Goal: Task Accomplishment & Management: Complete application form

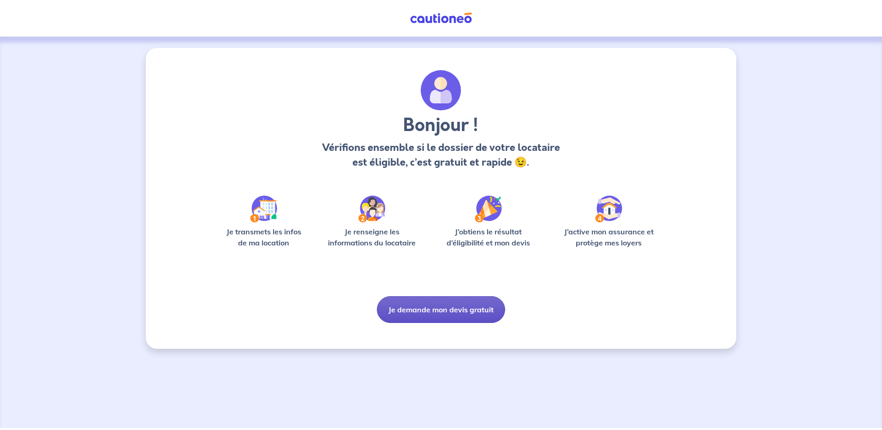
click at [422, 306] on button "Je demande mon devis gratuit" at bounding box center [441, 309] width 128 height 27
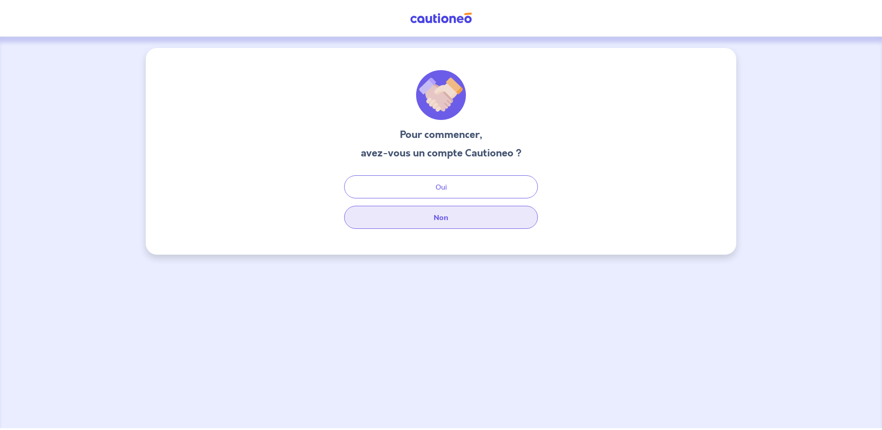
click at [418, 222] on button "Non" at bounding box center [441, 217] width 194 height 23
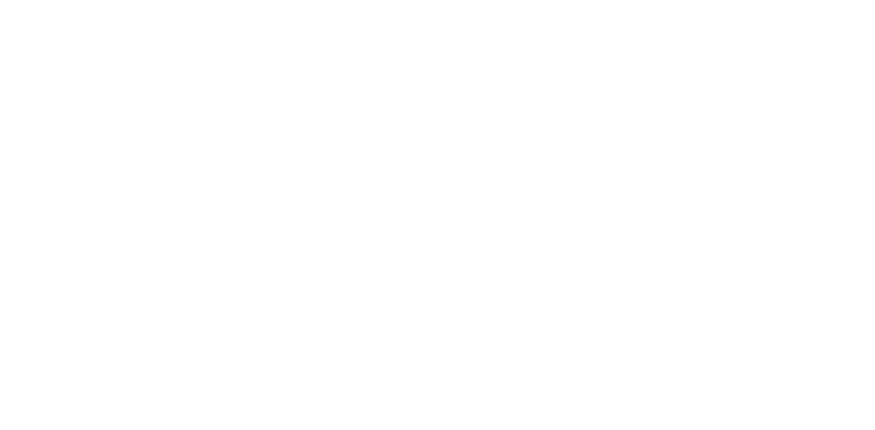
select select "FR"
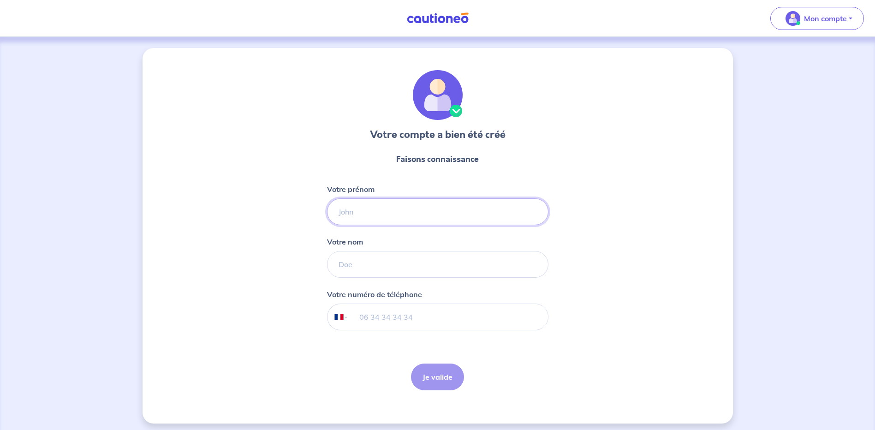
click at [373, 216] on input "Votre prénom" at bounding box center [438, 211] width 222 height 27
type input "Iuliana"
click at [340, 265] on input "Votre nom" at bounding box center [438, 264] width 222 height 27
type input "ANTAL"
click at [267, 359] on div "Votre compte a bien été créé Faisons connaissance Votre prénom [PERSON_NAME] no…" at bounding box center [438, 236] width 591 height 376
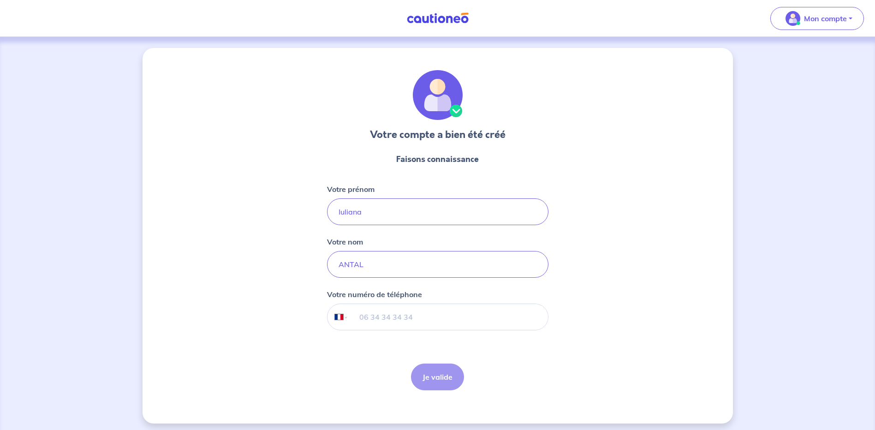
click at [372, 323] on input "tel" at bounding box center [447, 317] width 199 height 26
click at [367, 319] on input "tel" at bounding box center [447, 317] width 199 height 26
type input "07 71 60 53 09"
click at [435, 381] on button "Je valide" at bounding box center [437, 377] width 53 height 27
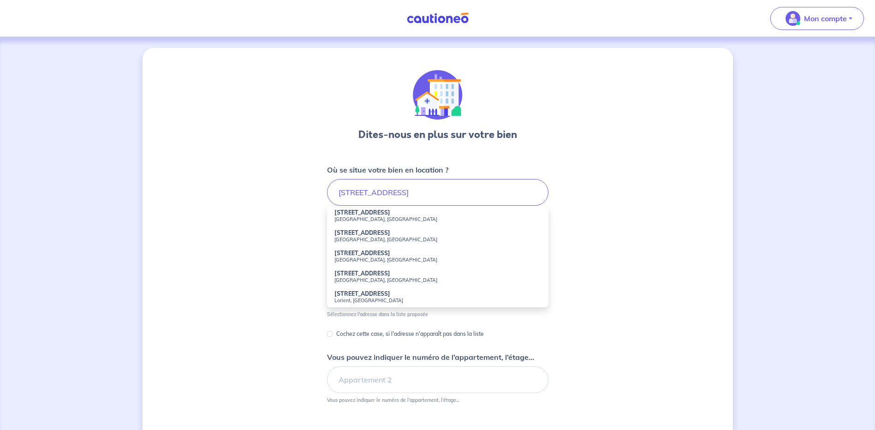
click at [376, 234] on li "[STREET_ADDRESS]" at bounding box center [438, 236] width 222 height 20
type input "[STREET_ADDRESS]"
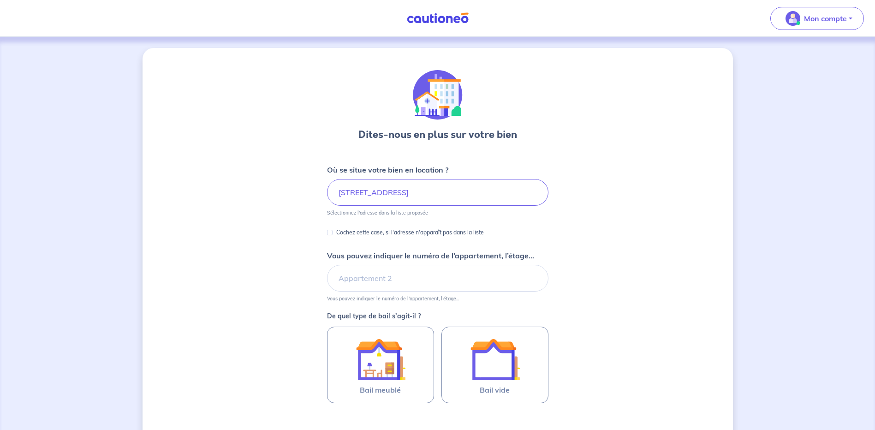
scroll to position [46, 0]
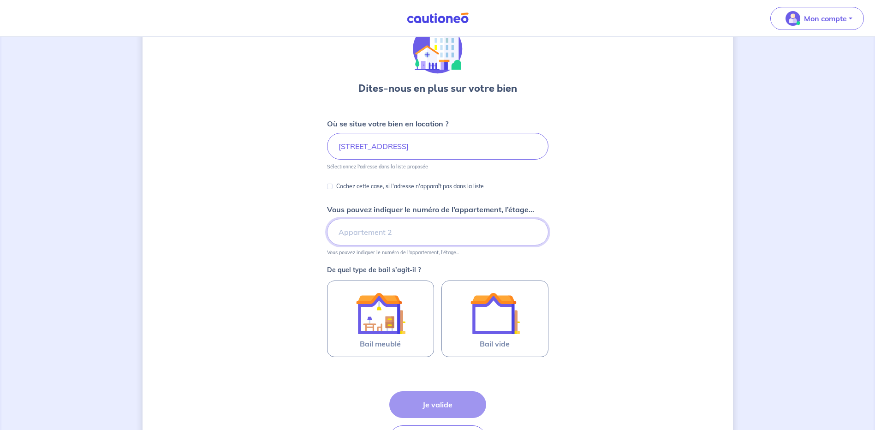
click at [356, 235] on input "Vous pouvez indiquer le numéro de l’appartement, l’étage..." at bounding box center [438, 232] width 222 height 27
click at [337, 234] on input "appartement 214" at bounding box center [438, 232] width 222 height 27
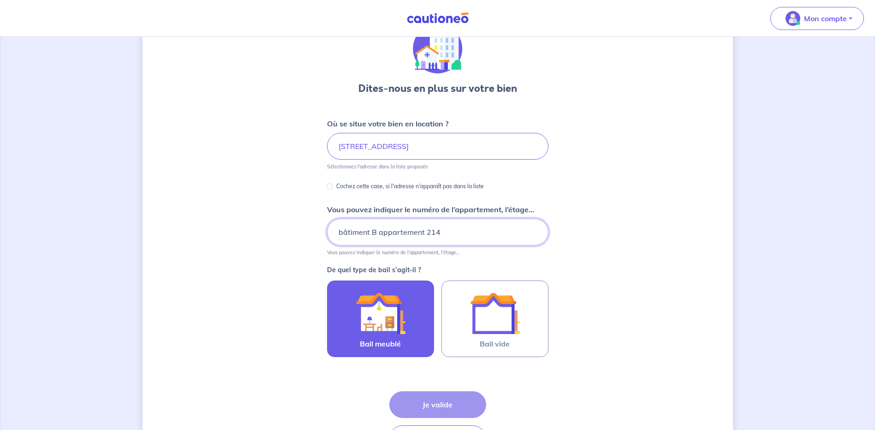
type input "bâtiment B appartement 214"
click at [363, 321] on img at bounding box center [381, 313] width 50 height 50
click at [0, 0] on input "Bail meublé" at bounding box center [0, 0] width 0 height 0
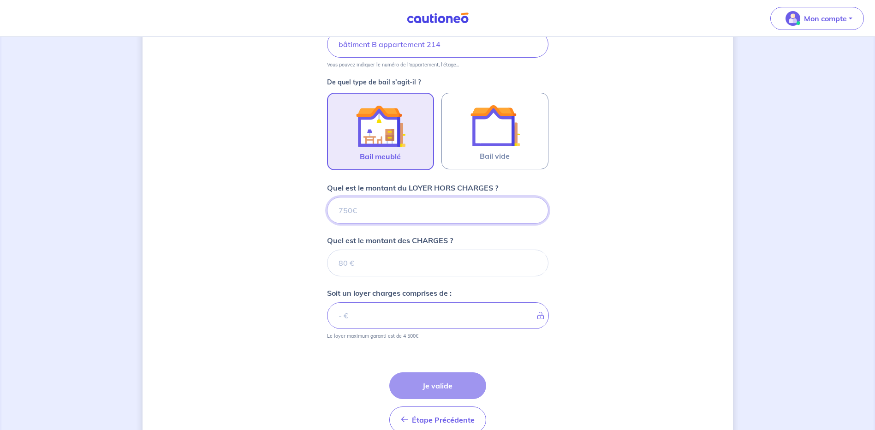
scroll to position [234, 0]
type input "1"
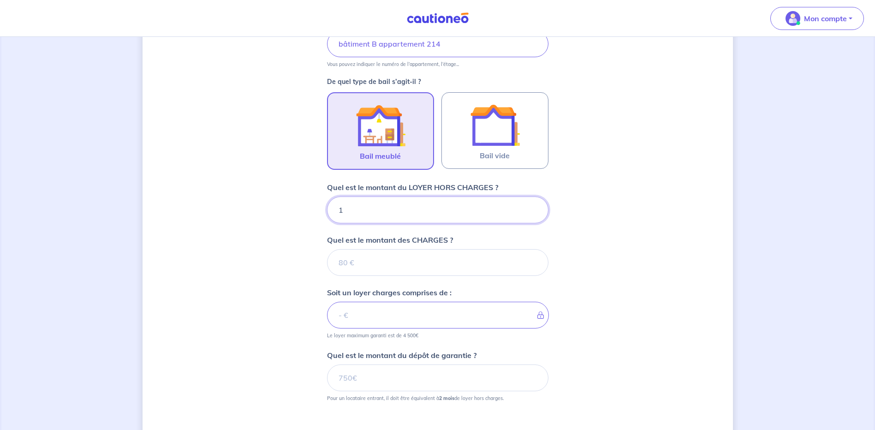
type input "13"
type input "1360"
click at [355, 264] on input "Quel est le montant des CHARGES ?" at bounding box center [438, 262] width 222 height 27
type input "90"
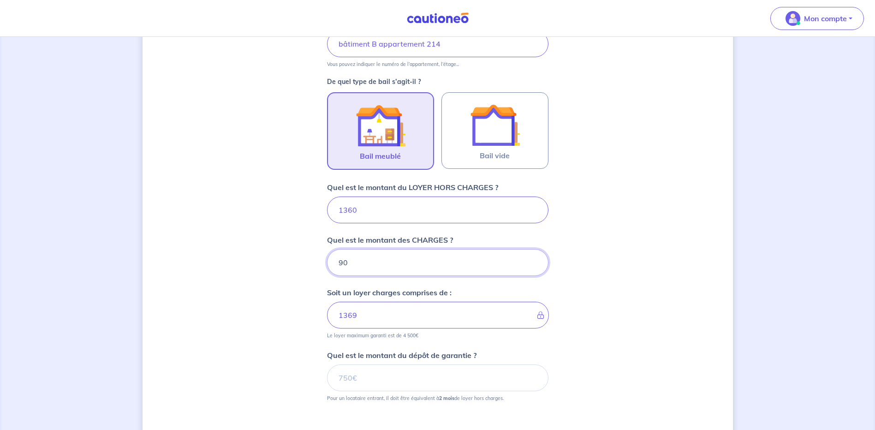
type input "1450"
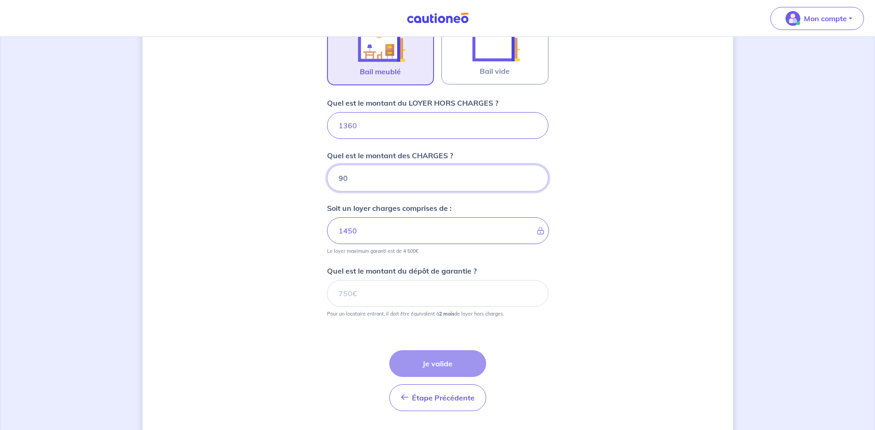
scroll to position [327, 0]
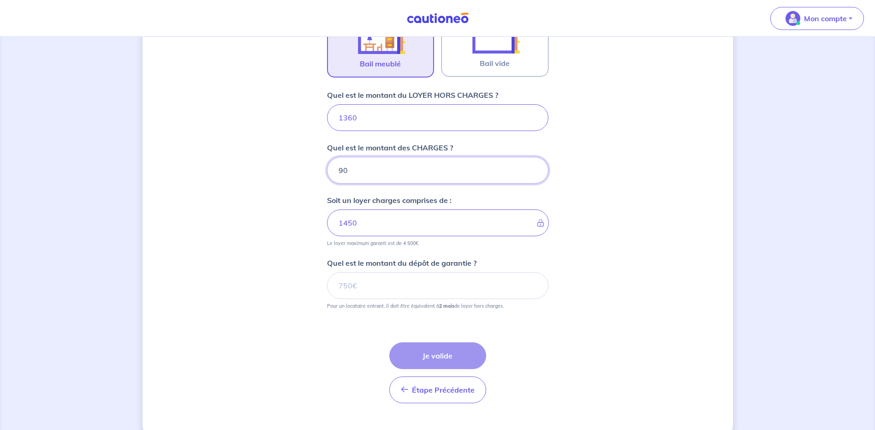
type input "90"
click at [343, 288] on input "Quel est le montant du dépôt de garantie ?" at bounding box center [438, 285] width 222 height 27
type input "2720"
click at [416, 354] on button "Je valide" at bounding box center [438, 355] width 97 height 27
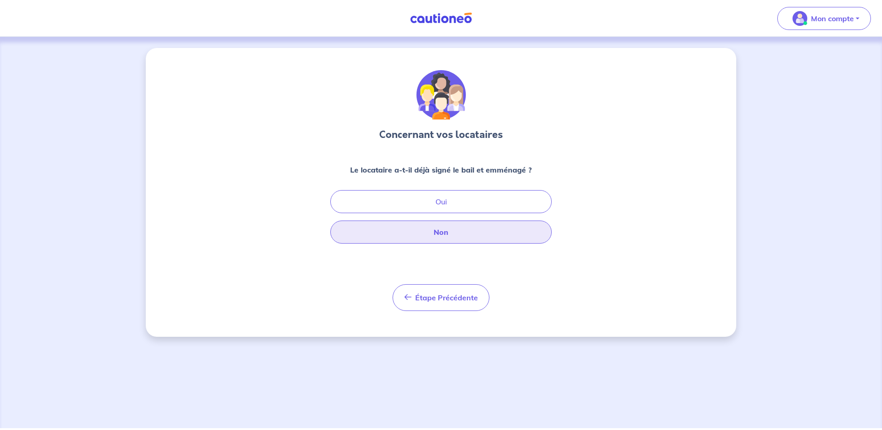
click at [432, 234] on button "Non" at bounding box center [441, 232] width 222 height 23
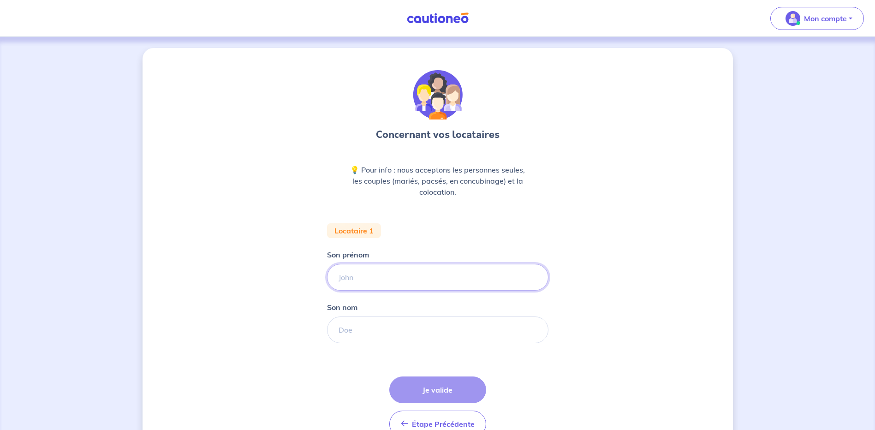
click at [373, 273] on input "Son prénom" at bounding box center [438, 277] width 222 height 27
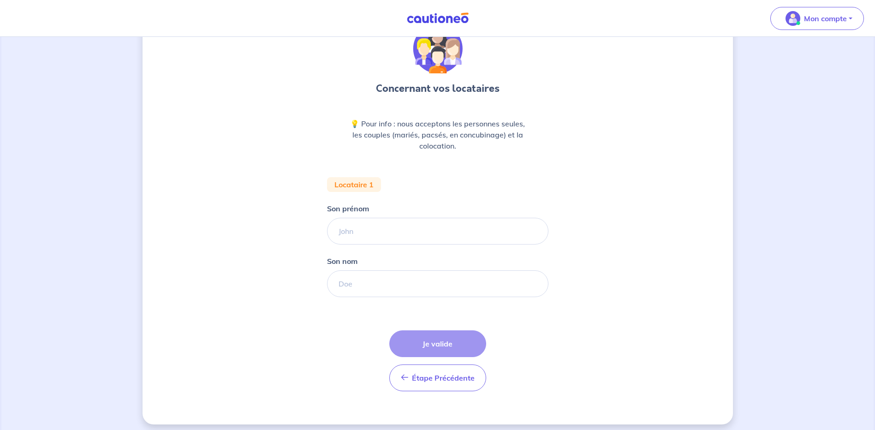
click at [237, 332] on div "Concernant vos locataires 💡 Pour info : nous acceptons les personnes seules, le…" at bounding box center [438, 213] width 591 height 423
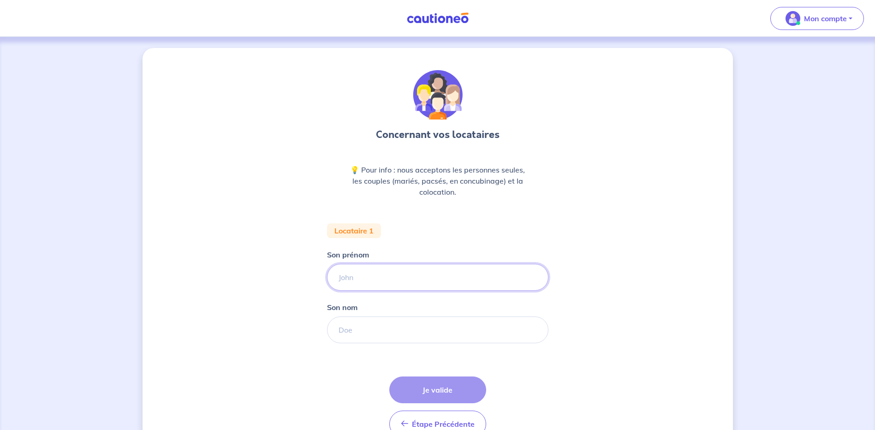
click at [394, 276] on input "Son prénom" at bounding box center [438, 277] width 222 height 27
type input "X"
click at [364, 330] on input "Son nom" at bounding box center [438, 330] width 222 height 27
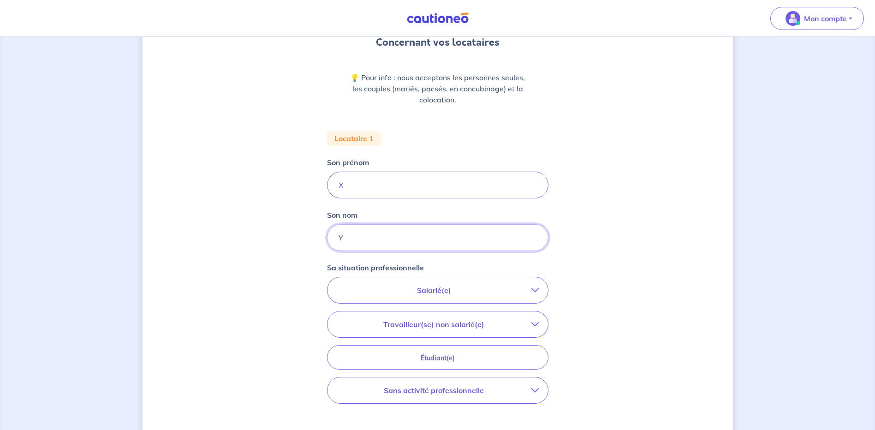
scroll to position [138, 0]
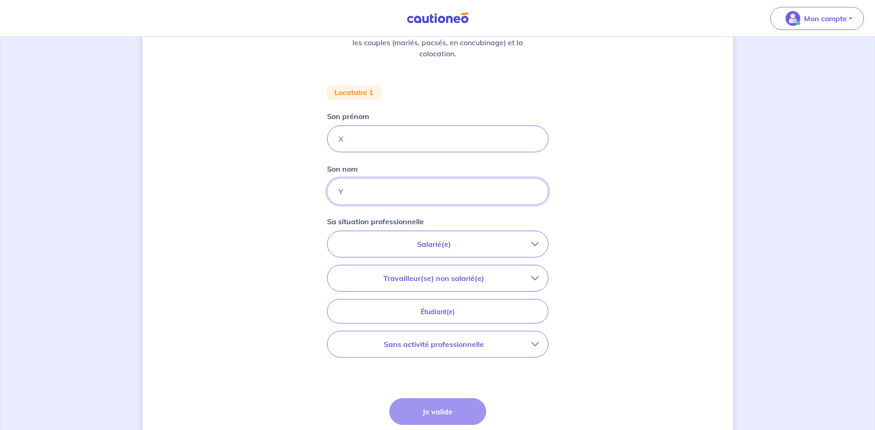
type input "Y"
click at [395, 248] on p "Salarié(e)" at bounding box center [434, 244] width 195 height 11
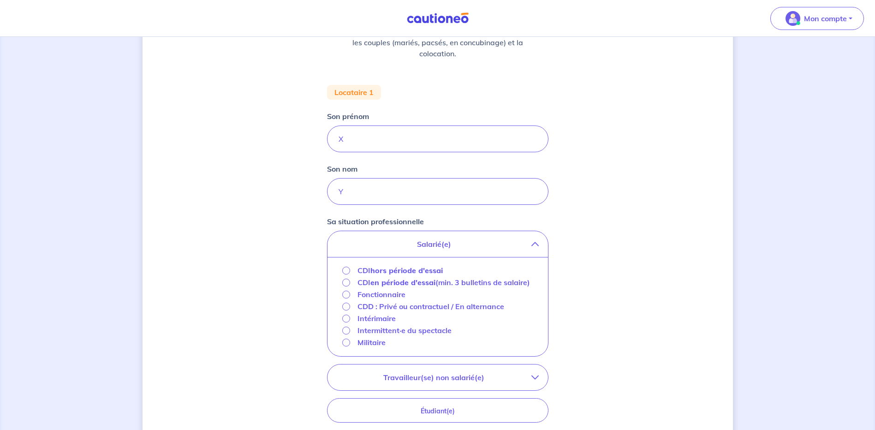
click at [390, 269] on strong "hors période d'essai" at bounding box center [407, 270] width 72 height 9
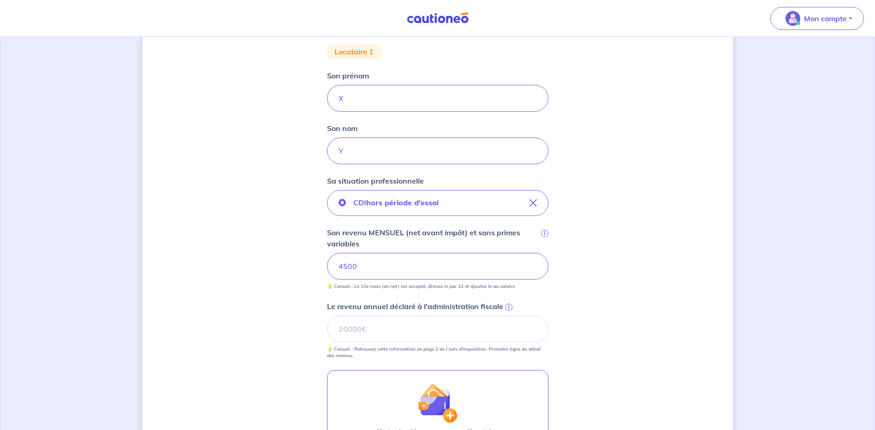
scroll to position [231, 0]
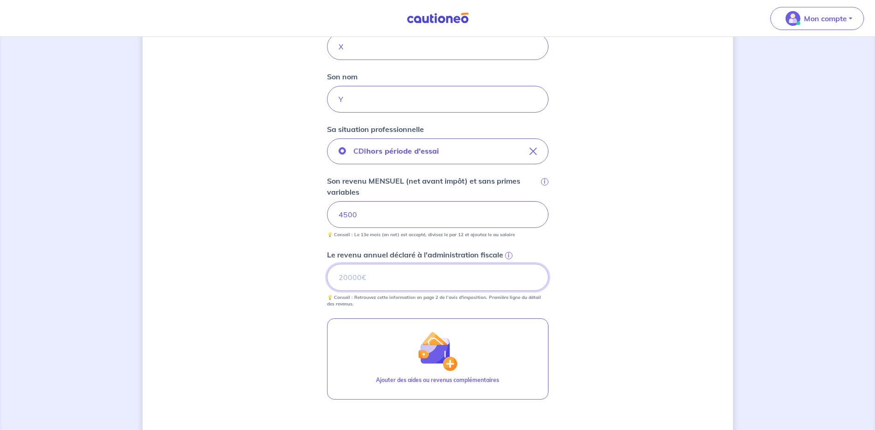
click at [342, 283] on input "Le revenu annuel déclaré à l'administration fiscale i" at bounding box center [438, 277] width 222 height 27
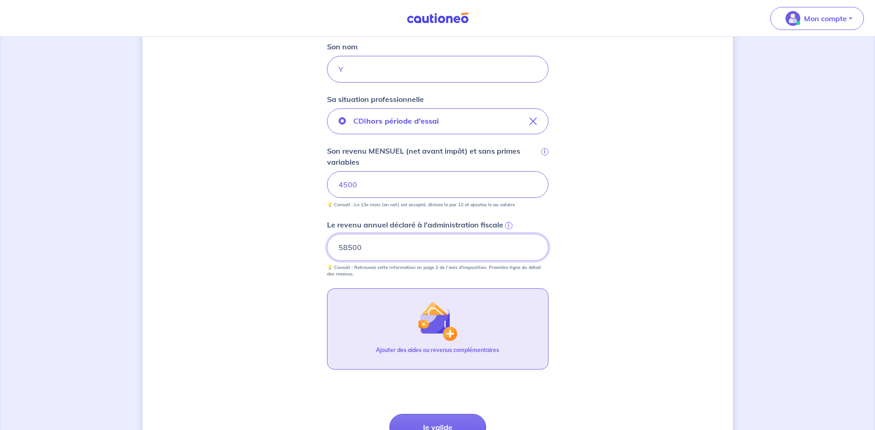
scroll to position [277, 0]
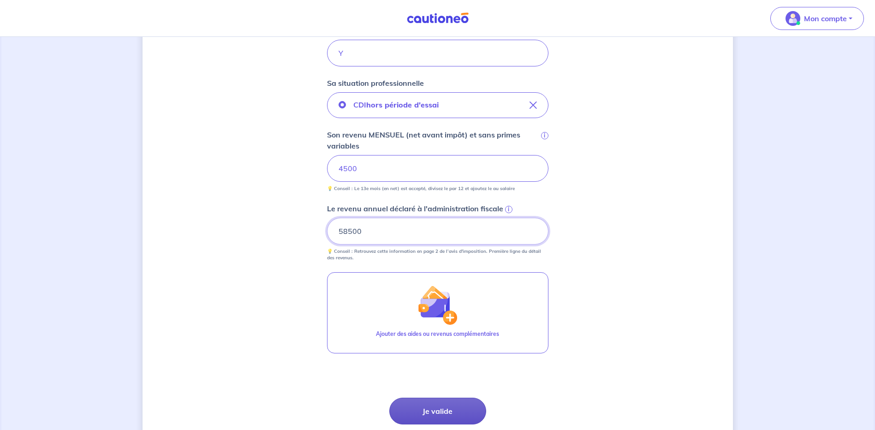
type input "58500"
click at [446, 411] on button "Je valide" at bounding box center [438, 411] width 97 height 27
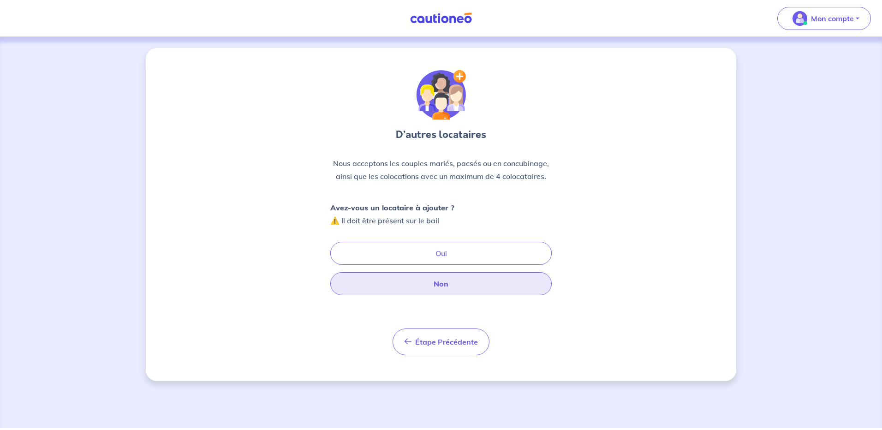
click at [430, 283] on button "Non" at bounding box center [441, 283] width 222 height 23
